Goal: Browse casually

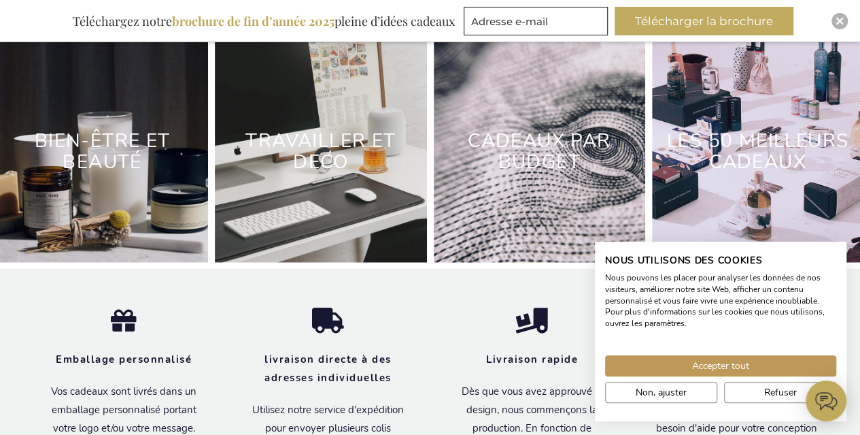
scroll to position [4191, 0]
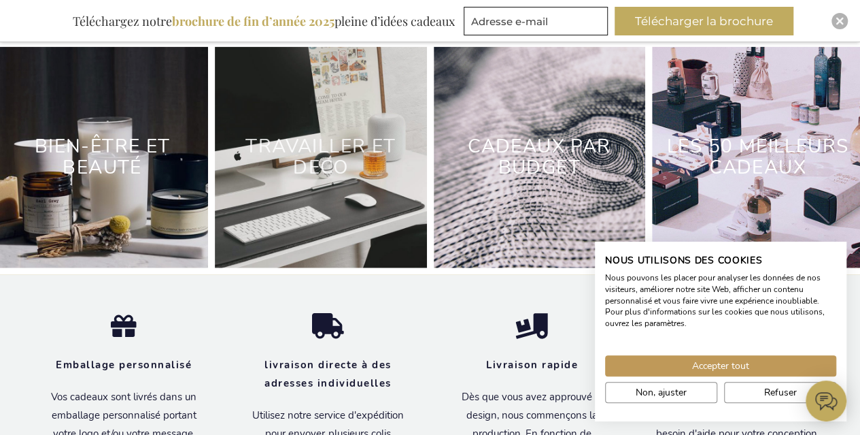
click at [321, 169] on link "Travailler et deco" at bounding box center [321, 156] width 150 height 47
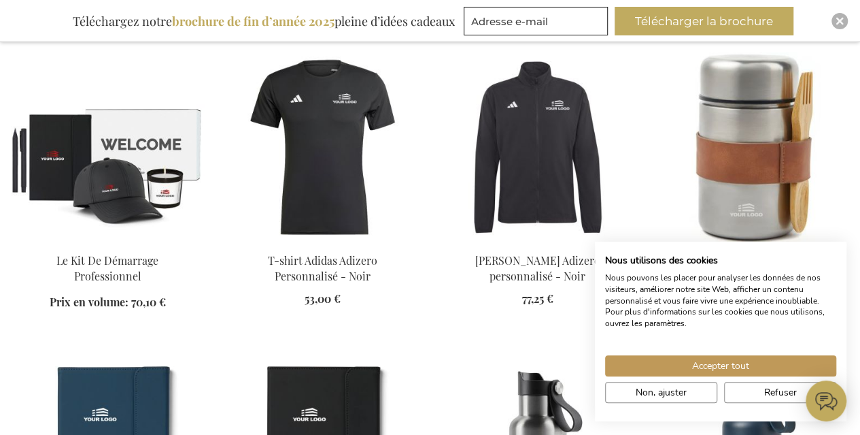
scroll to position [884, 0]
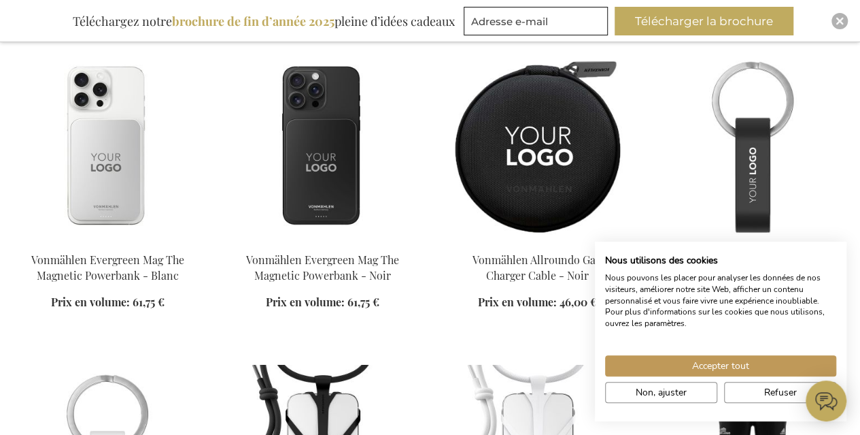
scroll to position [2109, 0]
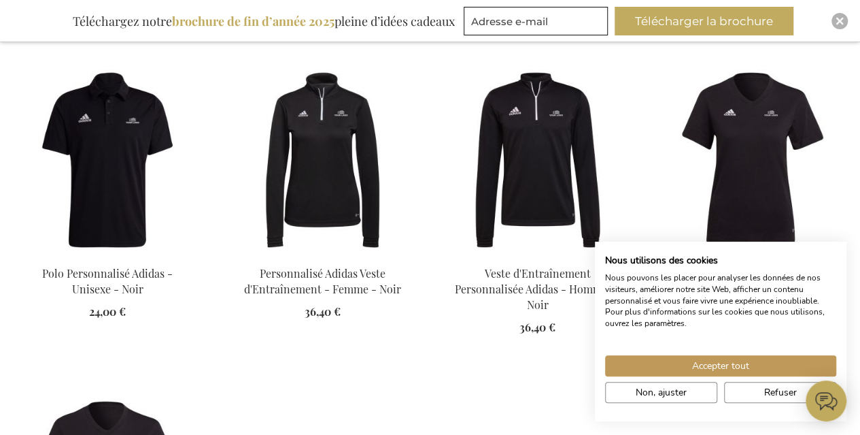
scroll to position [3333, 0]
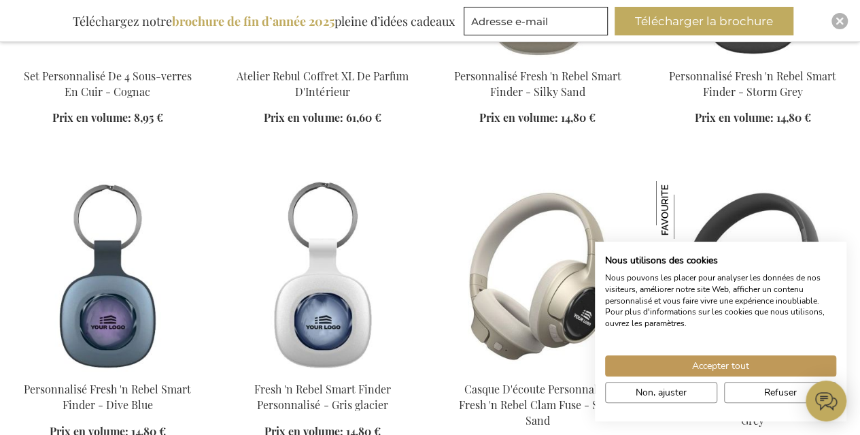
scroll to position [4965, 0]
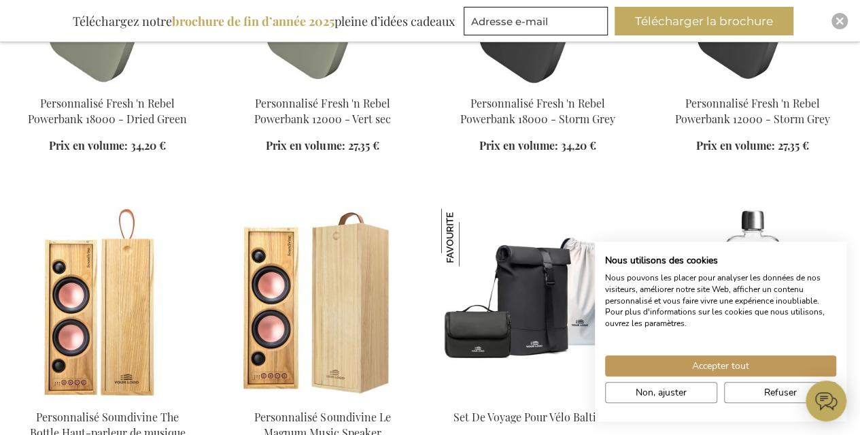
scroll to position [6190, 0]
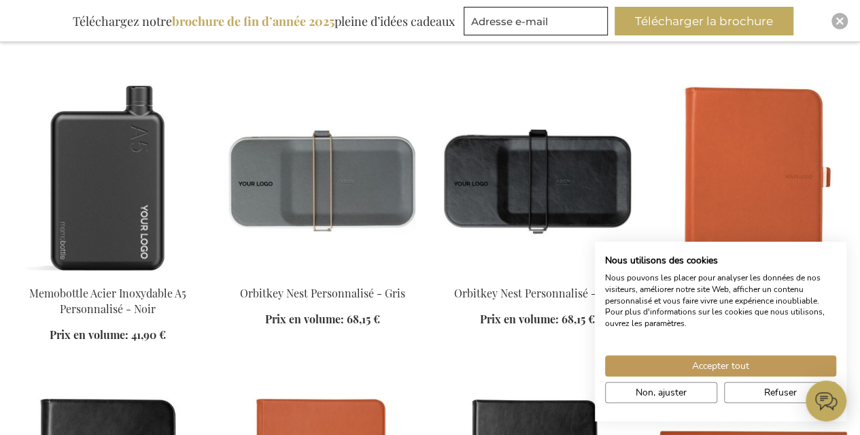
scroll to position [6870, 0]
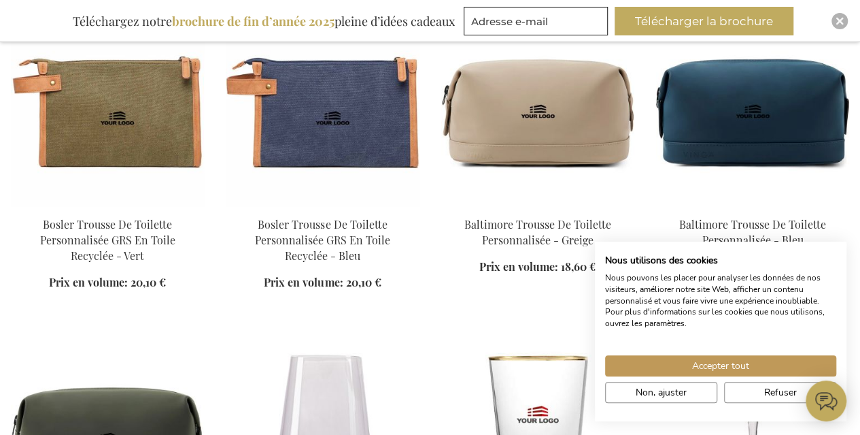
scroll to position [9046, 0]
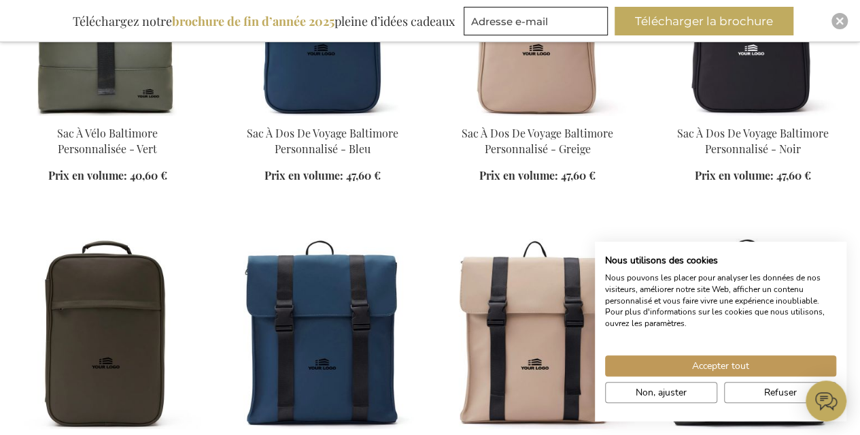
scroll to position [10543, 0]
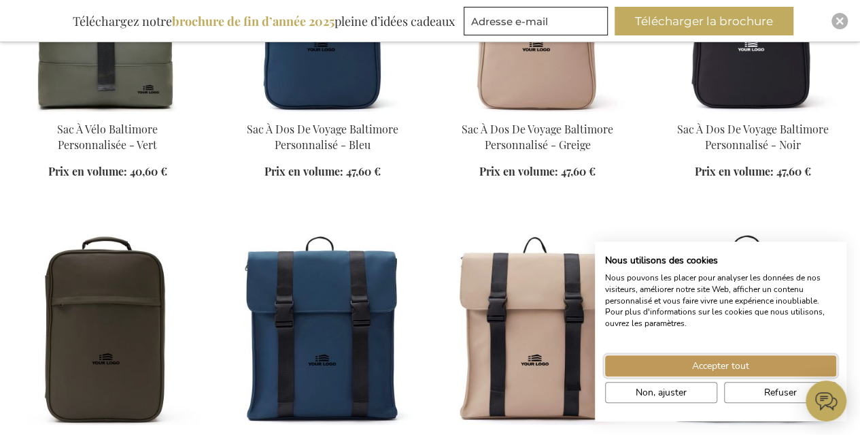
click at [747, 372] on span "Accepter tout" at bounding box center [720, 365] width 57 height 14
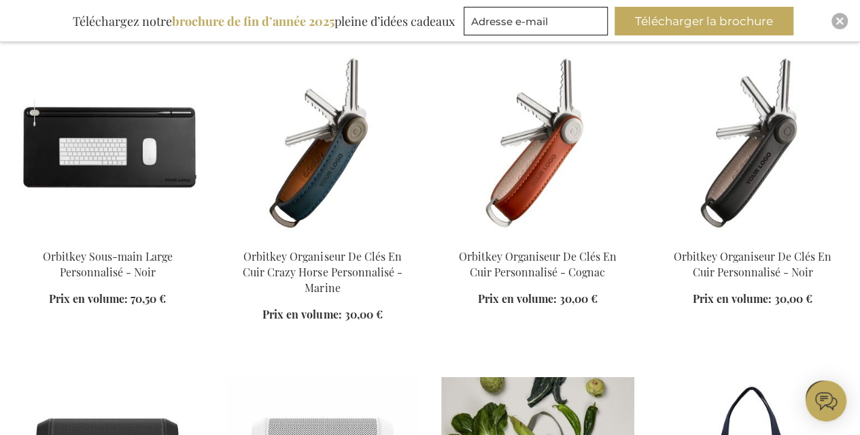
scroll to position [14760, 0]
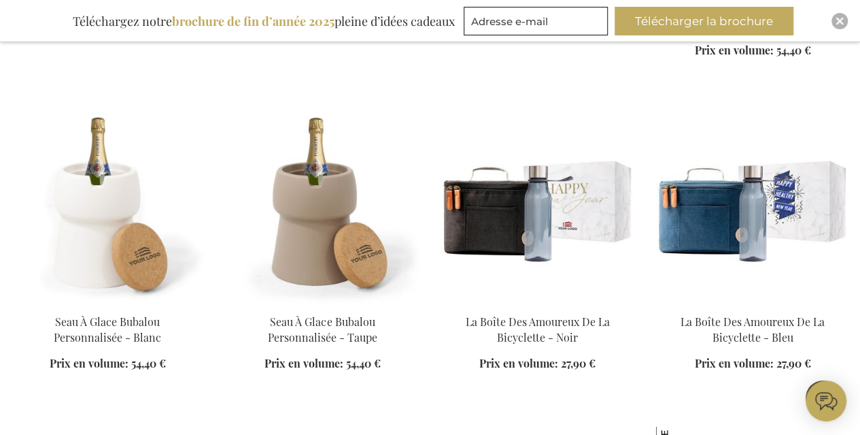
scroll to position [16664, 0]
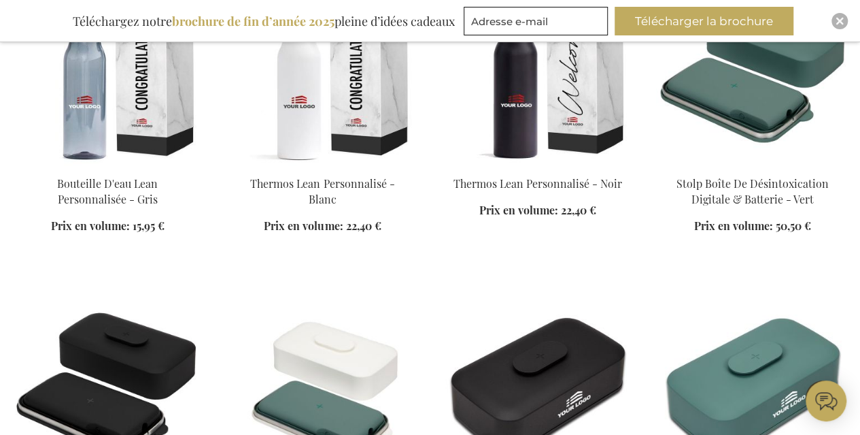
scroll to position [17617, 0]
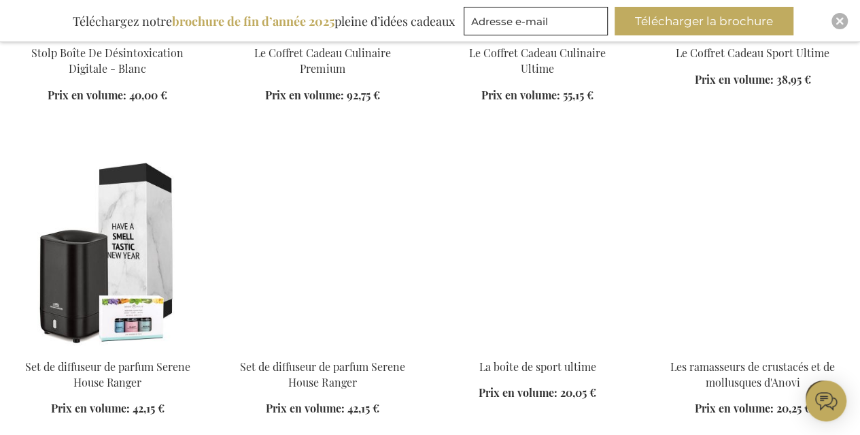
scroll to position [18501, 0]
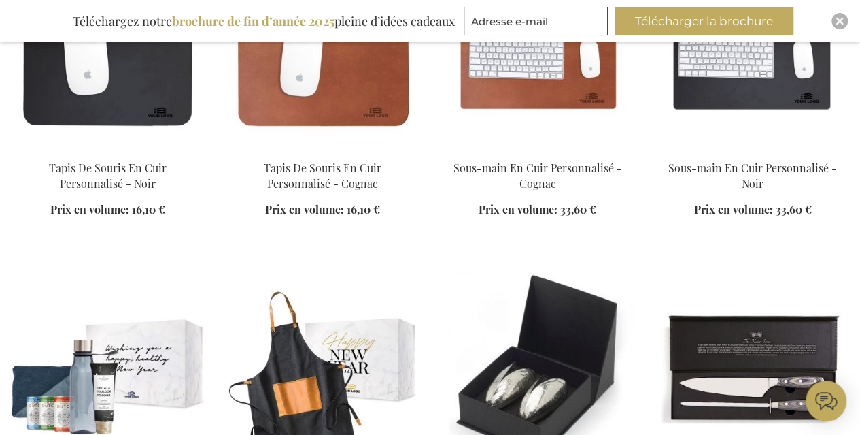
scroll to position [19113, 0]
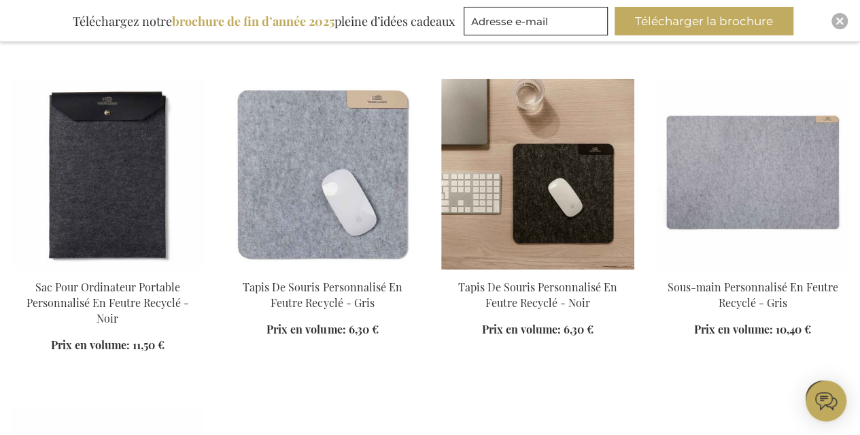
scroll to position [20473, 0]
